Goal: Task Accomplishment & Management: Use online tool/utility

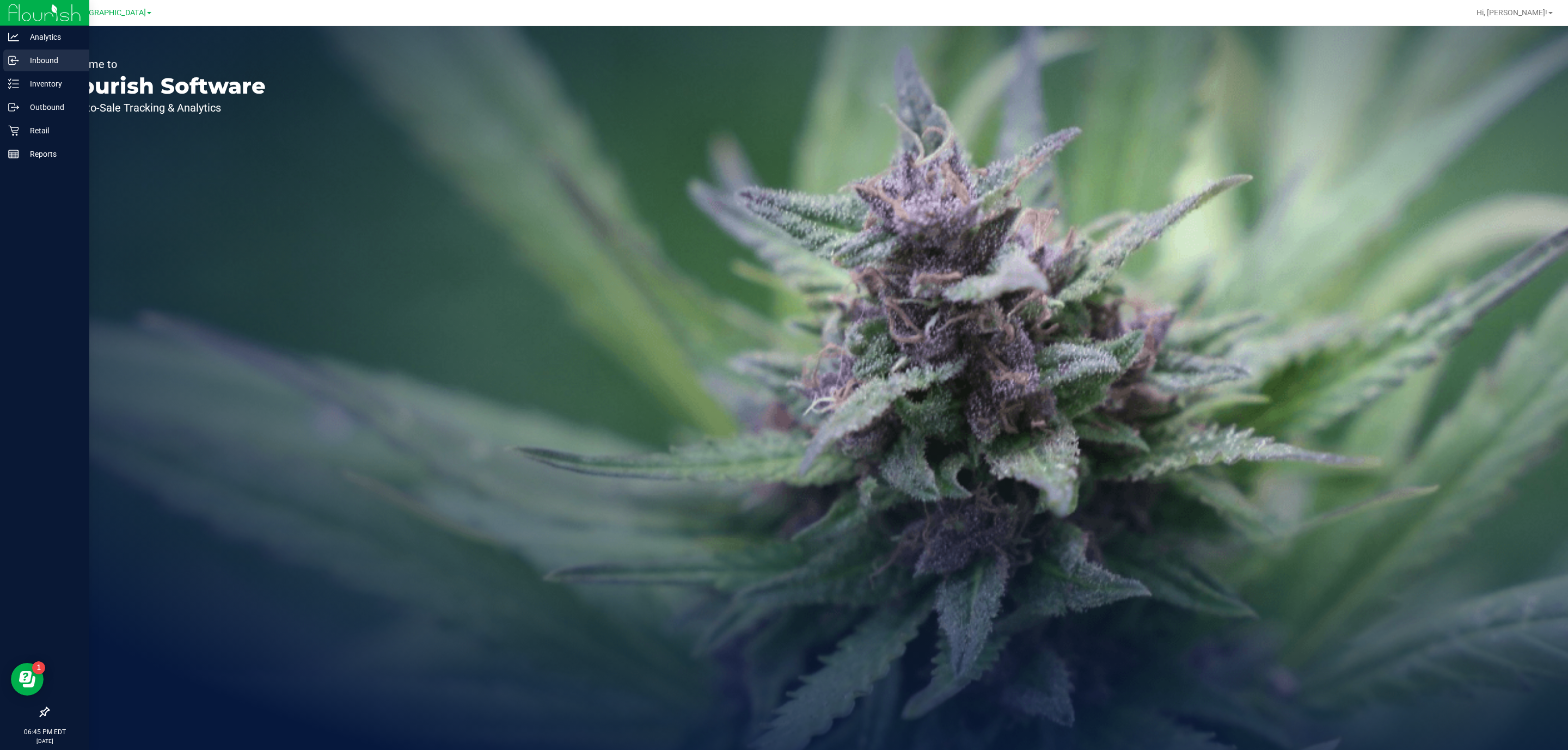
click at [25, 62] on p "Inbound" at bounding box center [52, 60] width 66 height 13
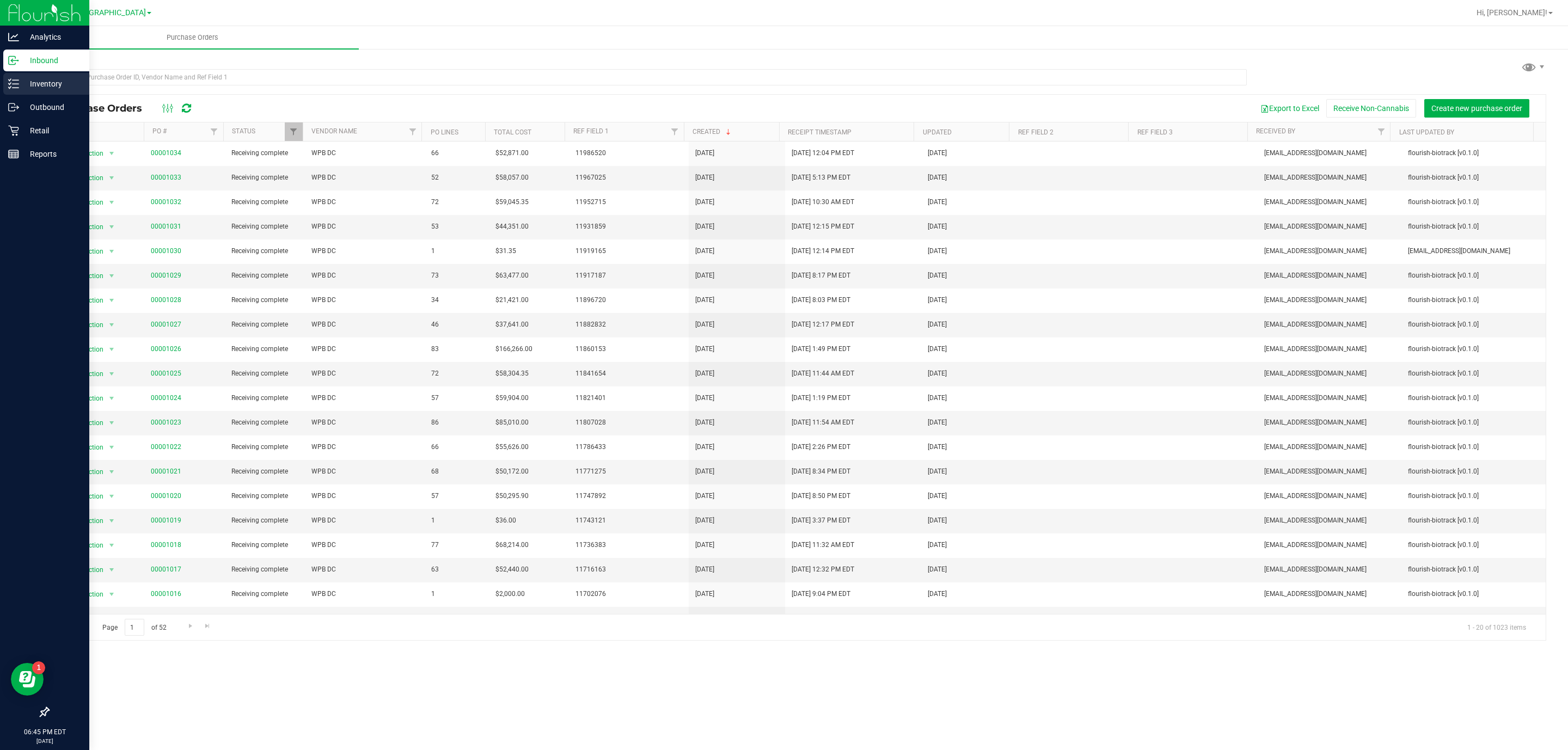
click at [37, 83] on p "Inventory" at bounding box center [52, 83] width 66 height 13
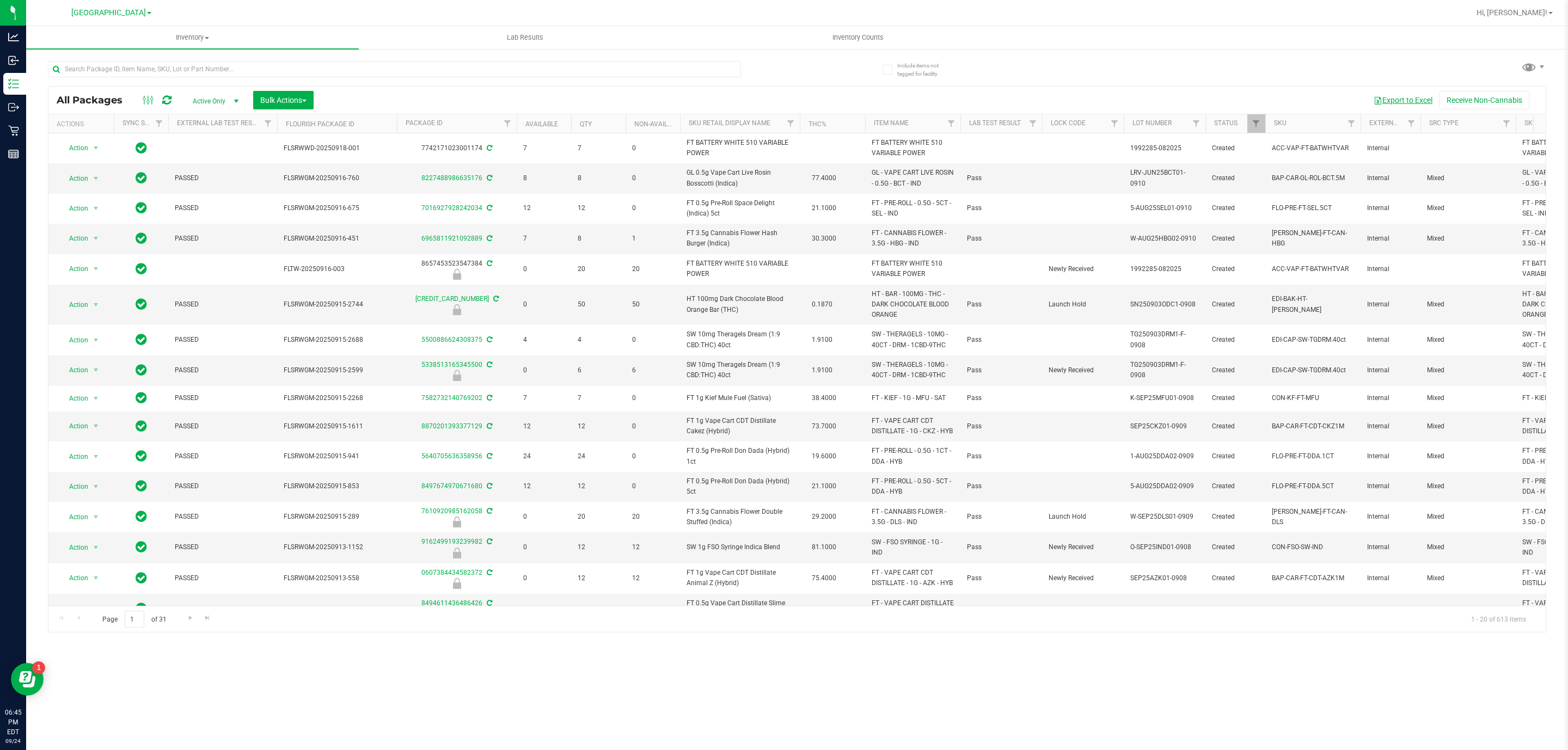
click at [1412, 99] on button "Export to Excel" at bounding box center [1402, 99] width 73 height 18
